Goal: Task Accomplishment & Management: Complete application form

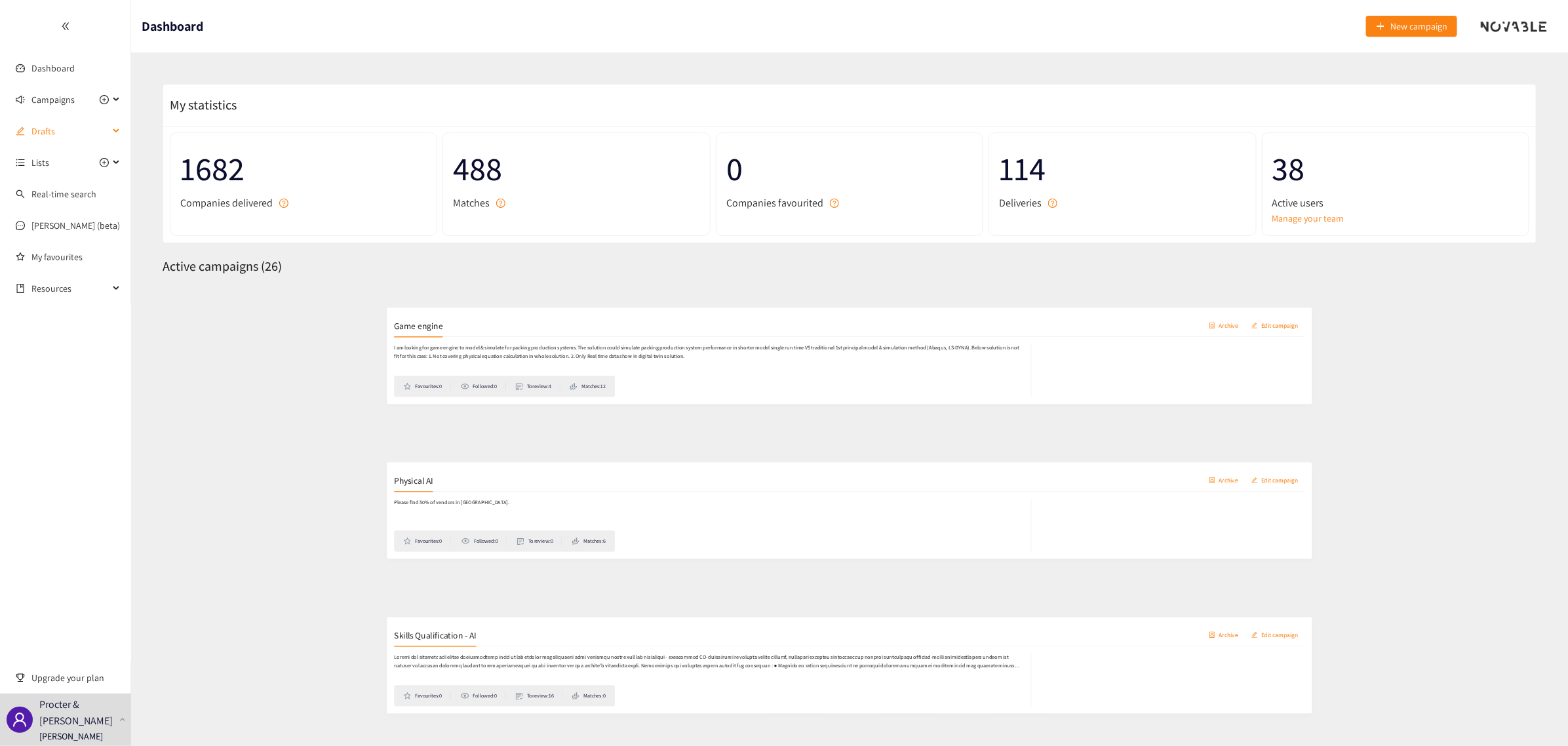
click at [36, 133] on span "Drafts" at bounding box center [71, 131] width 78 height 26
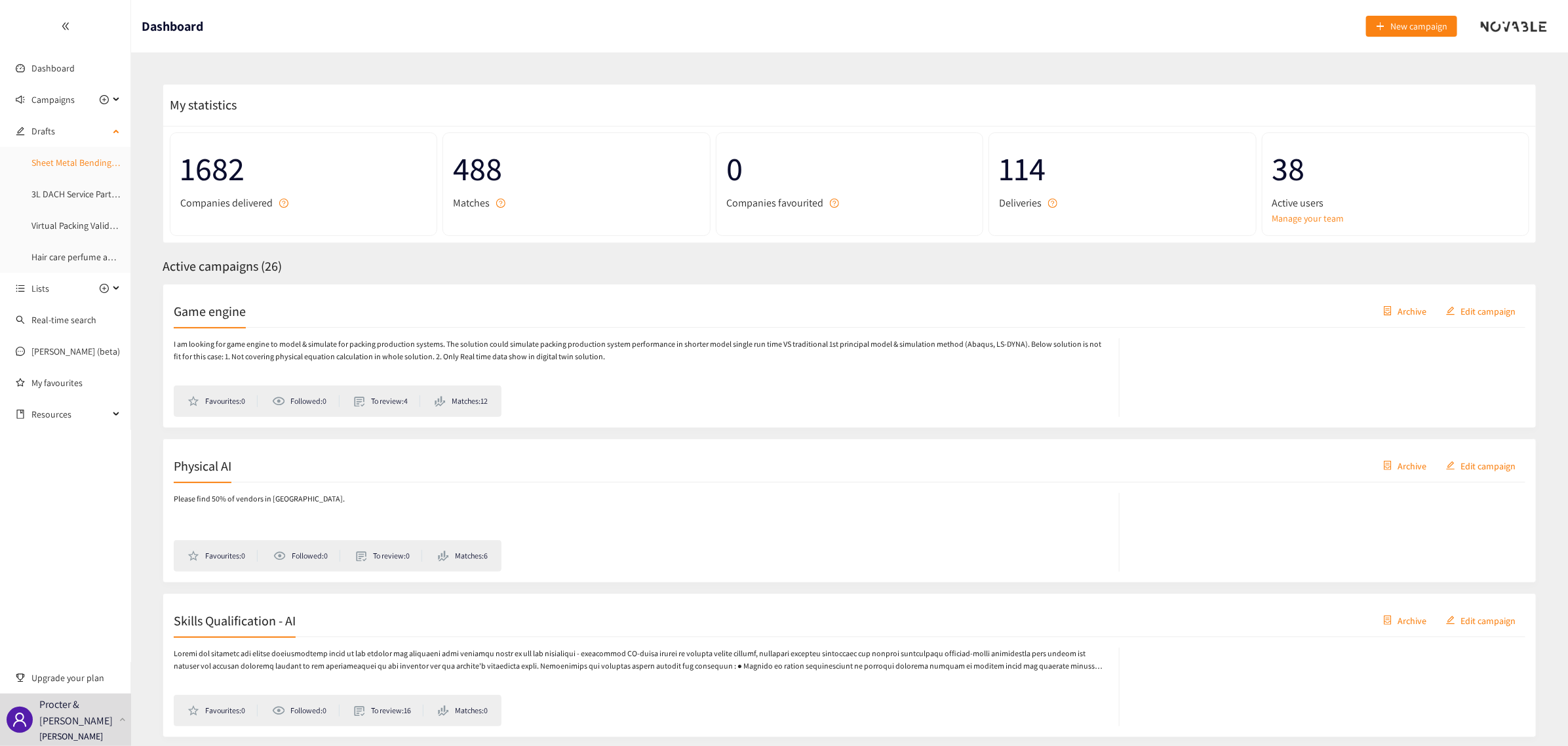
click at [66, 161] on link "Sheet Metal Bending Prototyping" at bounding box center [96, 162] width 128 height 12
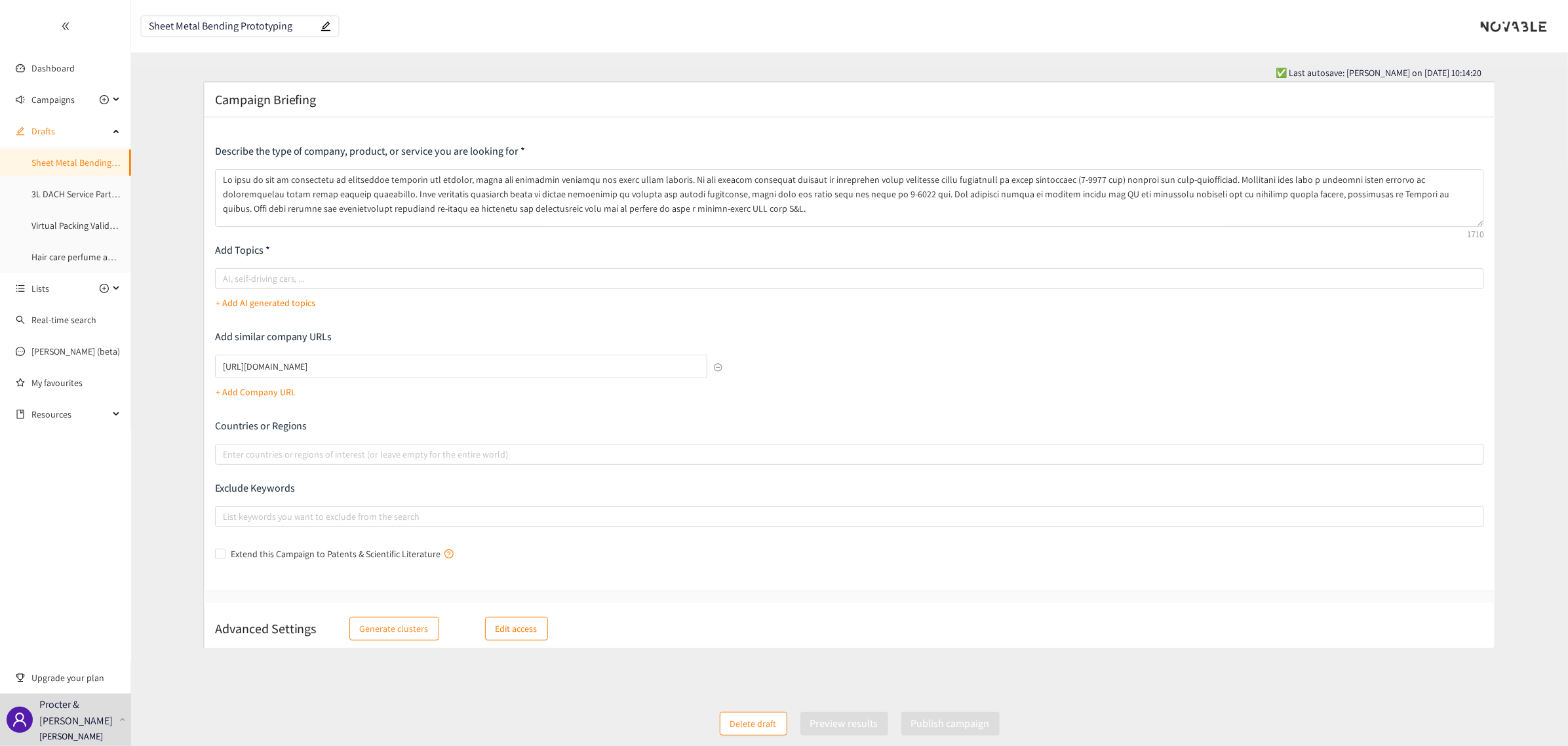
click at [260, 298] on p "+ Add AI generated topics" at bounding box center [266, 302] width 99 height 14
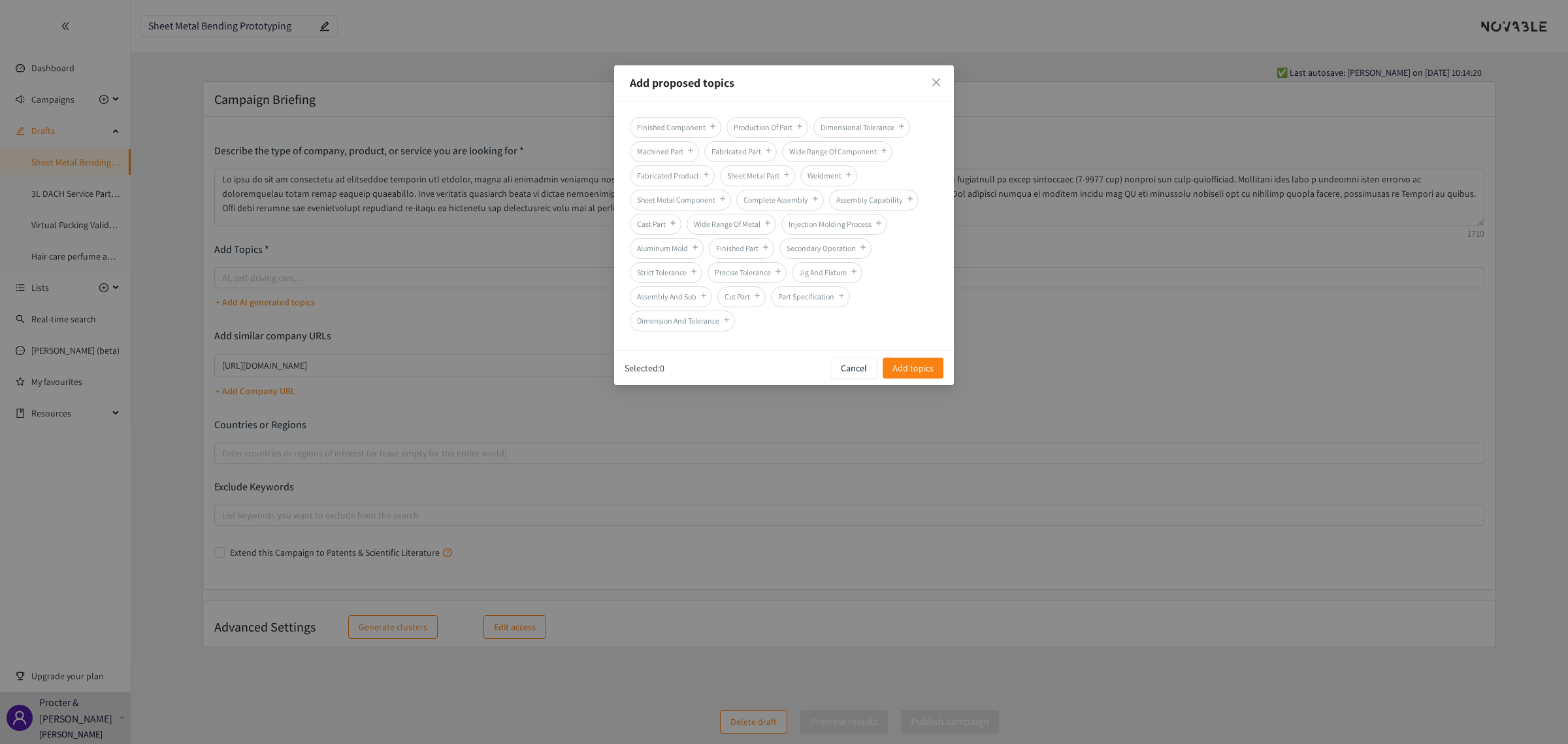
click at [767, 125] on span "Production Of Part" at bounding box center [768, 127] width 81 height 21
click at [756, 174] on span "Sheet Metal Part" at bounding box center [758, 176] width 75 height 21
click at [901, 369] on span "Add topics" at bounding box center [913, 368] width 42 height 14
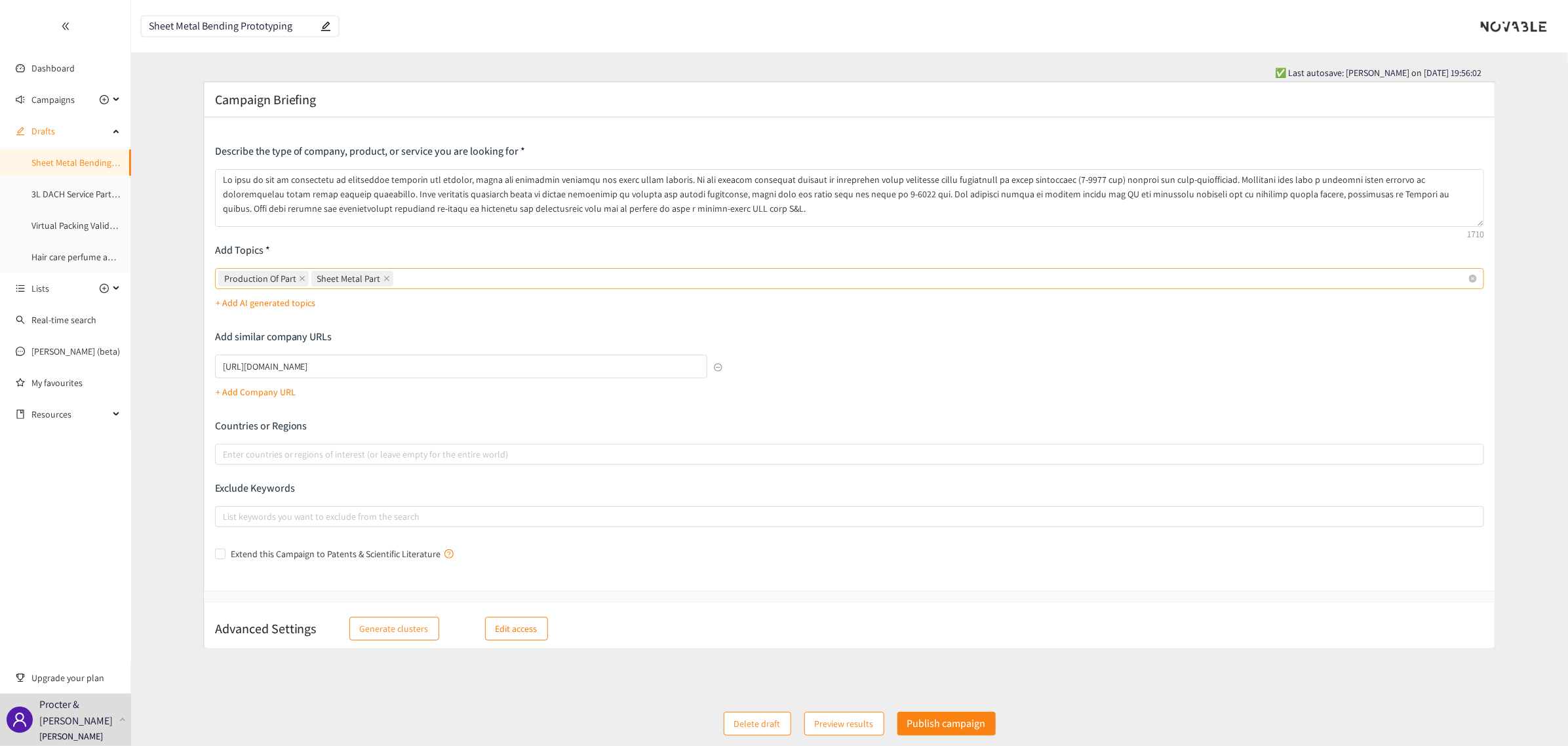
click at [441, 280] on div "Production Of Part Sheet Metal Part" at bounding box center [843, 279] width 1250 height 18
click at [399, 280] on input "Production Of Part Sheet Metal Part" at bounding box center [397, 279] width 3 height 16
type input "Ü"
click at [491, 278] on div "Production Of Part Sheet Metal Part Prototyping Prototyping" at bounding box center [843, 279] width 1250 height 18
click at [447, 278] on input "Prototyping" at bounding box center [421, 279] width 51 height 16
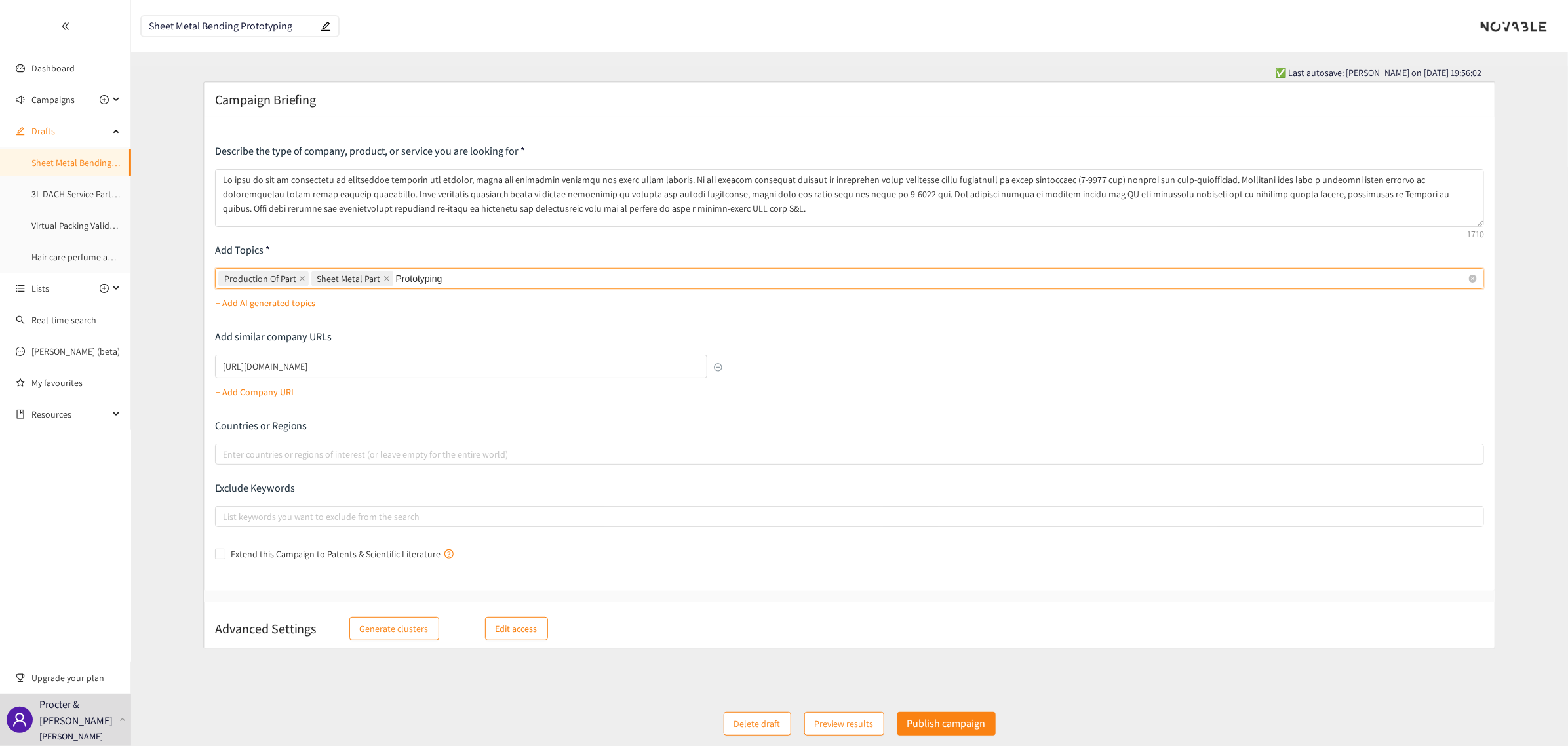
type input "Prototyping"
type input "M"
type input "Small order quantity"
click at [524, 305] on div "+ Add AI generated topics" at bounding box center [850, 302] width 1270 height 21
